Goal: Information Seeking & Learning: Learn about a topic

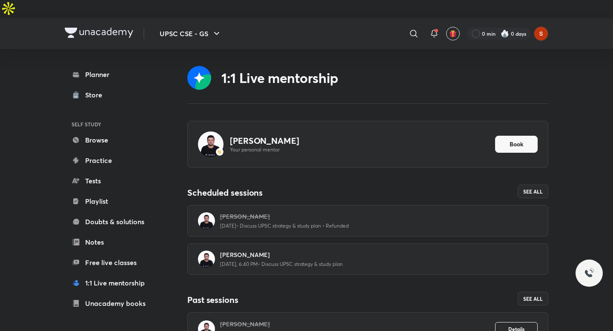
click at [573, 203] on div "UPSC CSE - GS ​ 0 min 0 days Planner Store SELF STUDY Browse Practice Tests Pla…" at bounding box center [306, 204] width 613 height 373
click at [204, 25] on button "UPSC CSE - GS" at bounding box center [191, 33] width 72 height 17
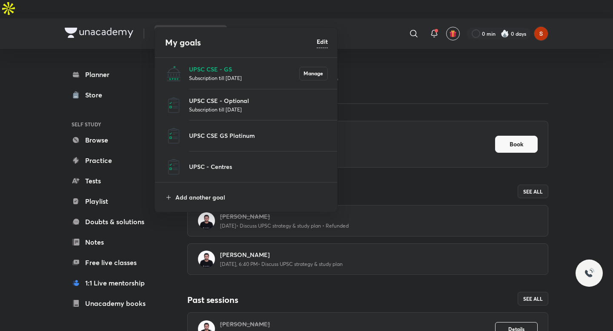
click at [96, 56] on div at bounding box center [306, 165] width 613 height 331
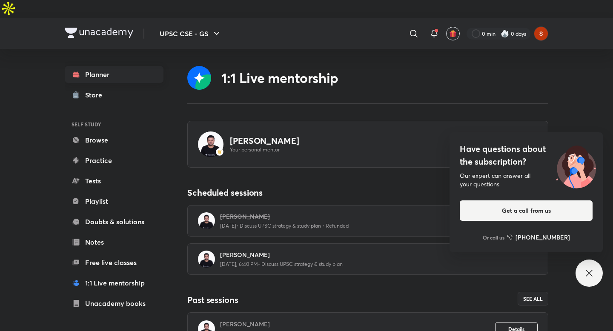
click at [115, 66] on link "Planner" at bounding box center [114, 74] width 99 height 17
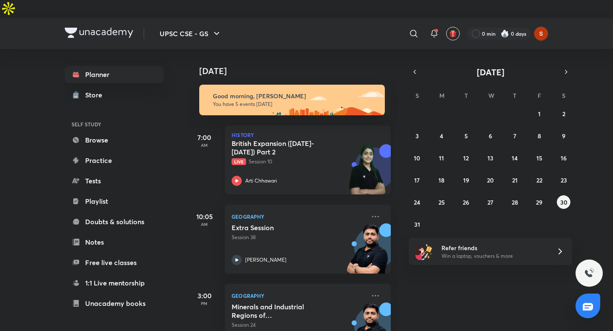
click at [239, 176] on icon at bounding box center [237, 181] width 10 height 10
